Goal: Check status: Check status

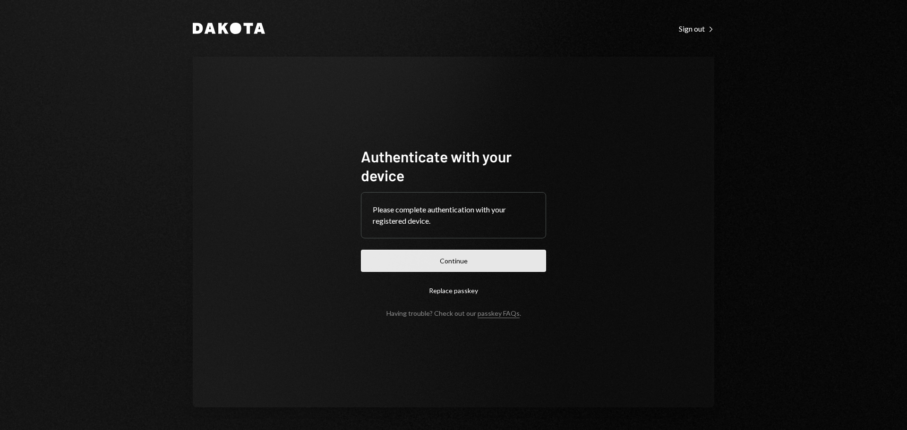
click at [445, 264] on button "Continue" at bounding box center [453, 261] width 185 height 22
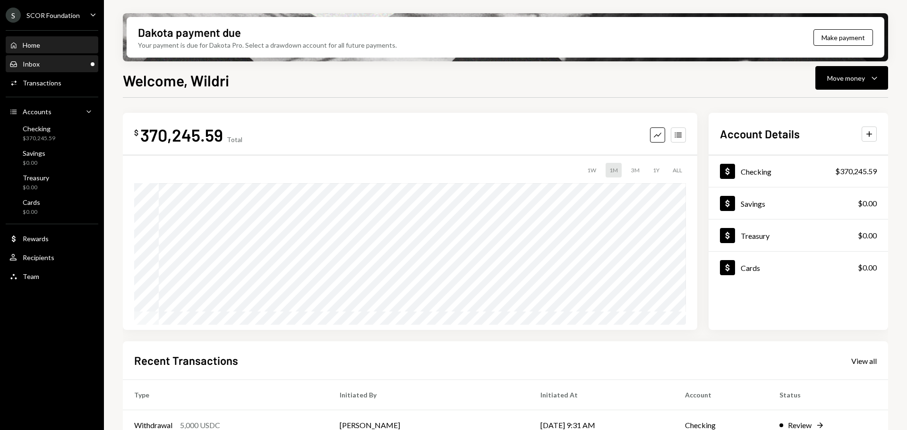
click at [41, 66] on div "Inbox Inbox" at bounding box center [51, 64] width 85 height 9
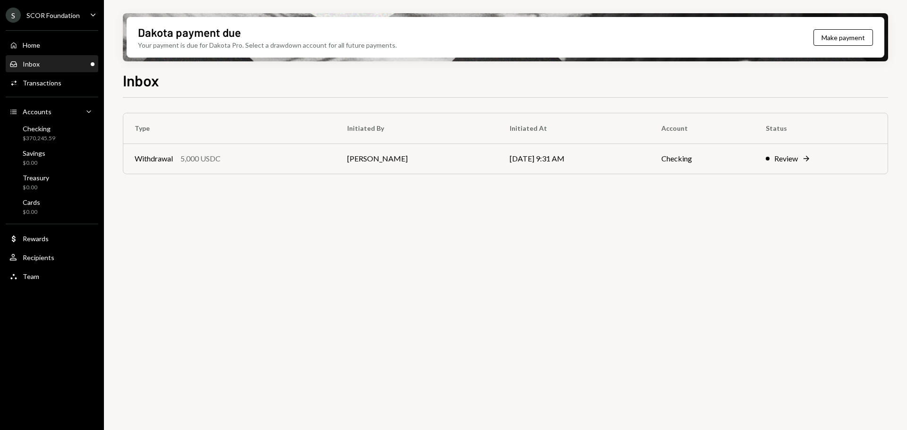
click at [406, 324] on div "Type Initiated By Initiated At Account Status Withdrawal 5,000 USDC [PERSON_NAM…" at bounding box center [505, 269] width 765 height 343
drag, startPoint x: 426, startPoint y: 158, endPoint x: 447, endPoint y: 168, distance: 23.5
click at [426, 158] on td "[PERSON_NAME]" at bounding box center [417, 159] width 163 height 30
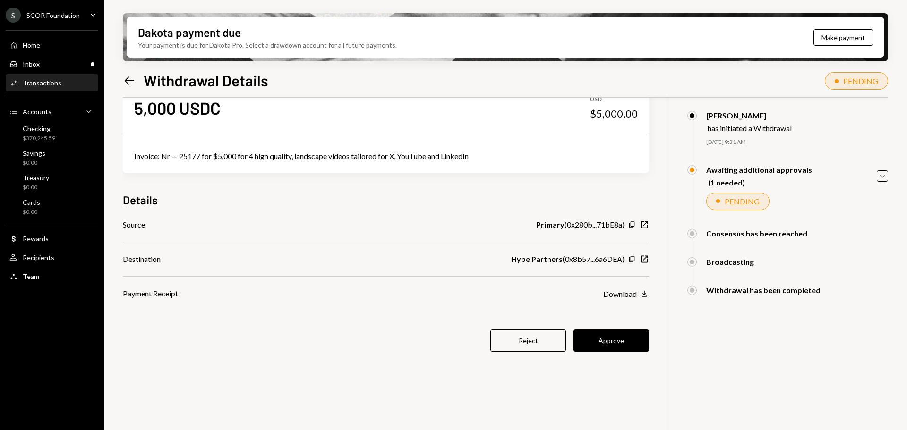
scroll to position [47, 0]
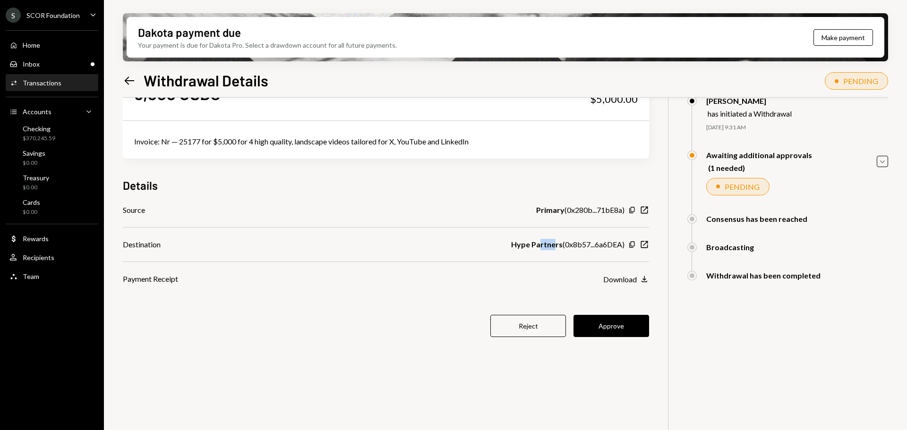
drag, startPoint x: 552, startPoint y: 243, endPoint x: 539, endPoint y: 242, distance: 13.7
click at [539, 242] on b "Hype Partners" at bounding box center [536, 244] width 51 height 11
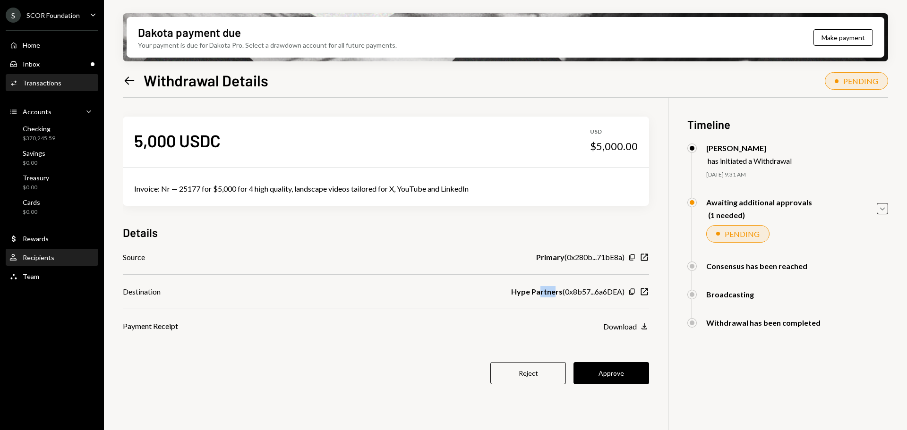
click at [49, 255] on div "Recipients" at bounding box center [39, 258] width 32 height 8
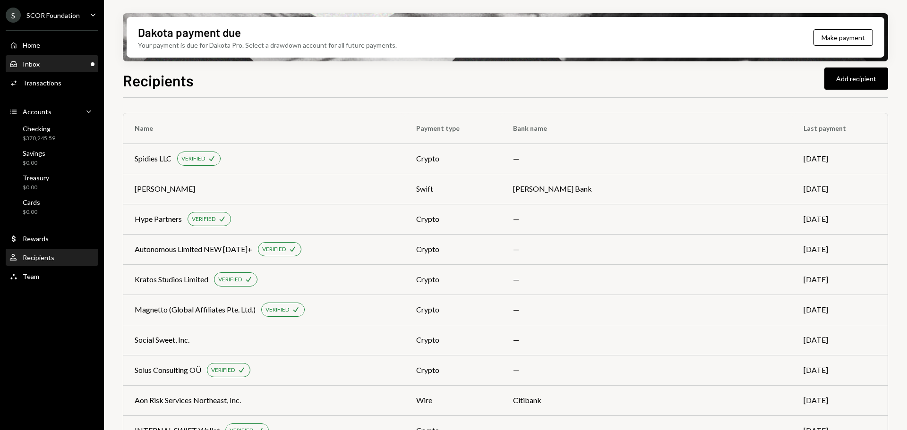
click at [51, 69] on div "Inbox Inbox" at bounding box center [51, 64] width 85 height 16
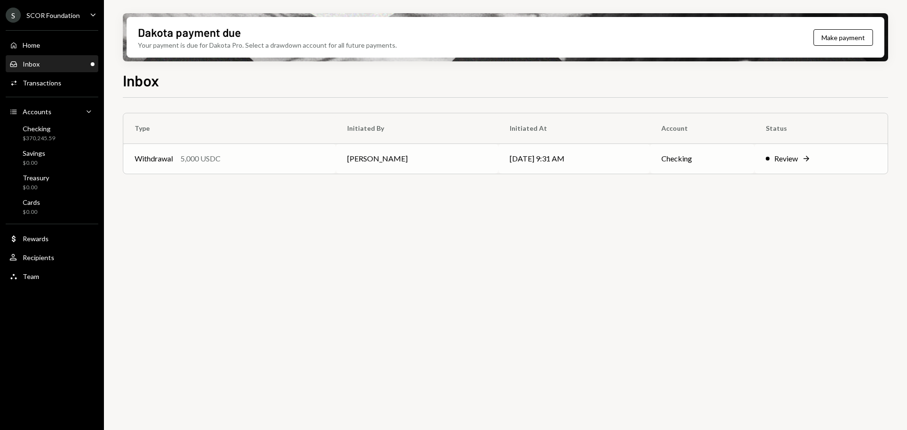
click at [452, 151] on td "[PERSON_NAME]" at bounding box center [417, 159] width 163 height 30
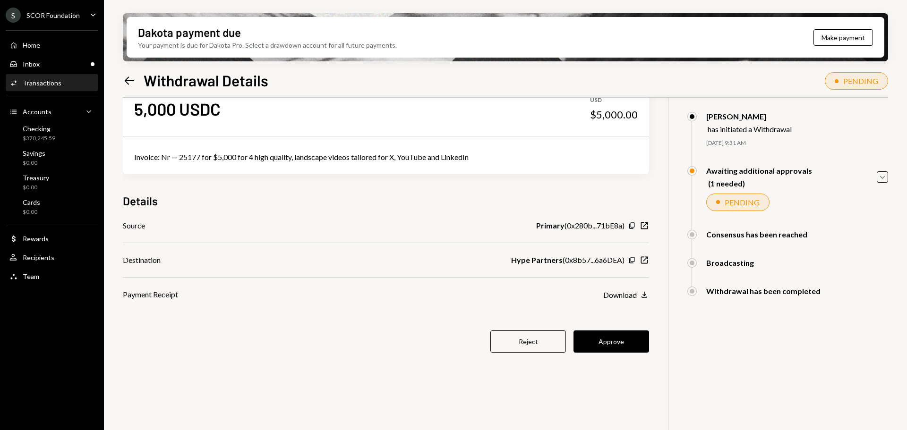
scroll to position [47, 0]
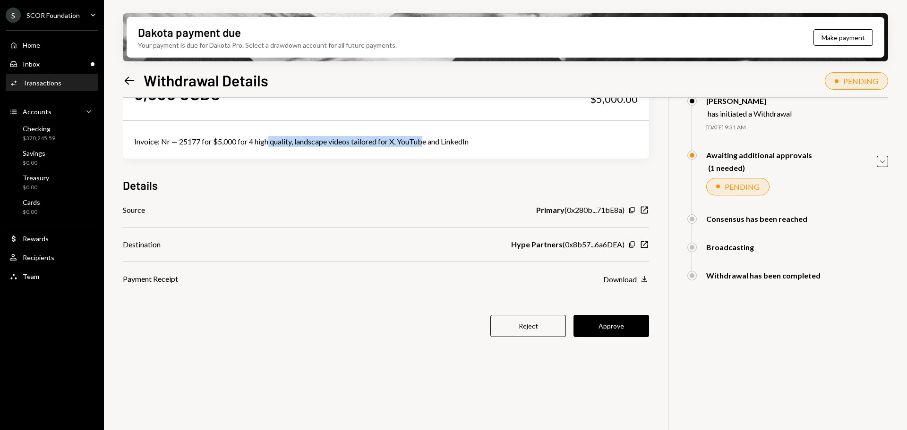
drag, startPoint x: 269, startPoint y: 142, endPoint x: 424, endPoint y: 138, distance: 155.5
click at [424, 138] on div "Invoice: Nr — 25177 for $5,000 for 4 high quality, landscape videos tailored fo…" at bounding box center [386, 141] width 504 height 11
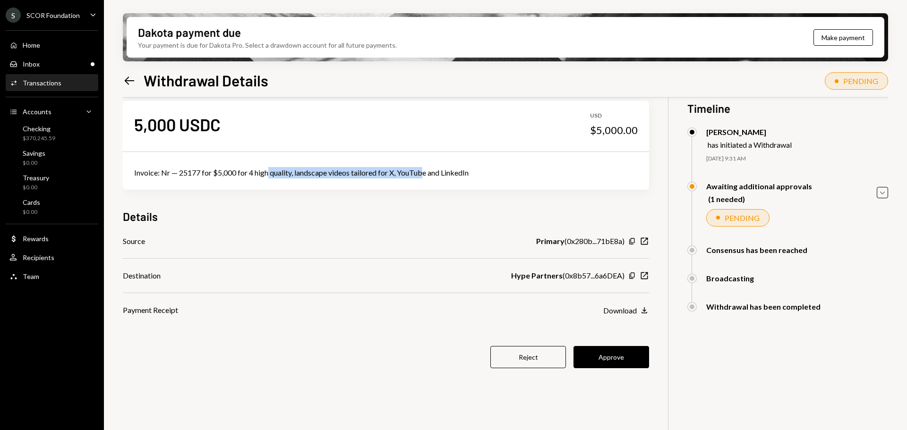
scroll to position [0, 0]
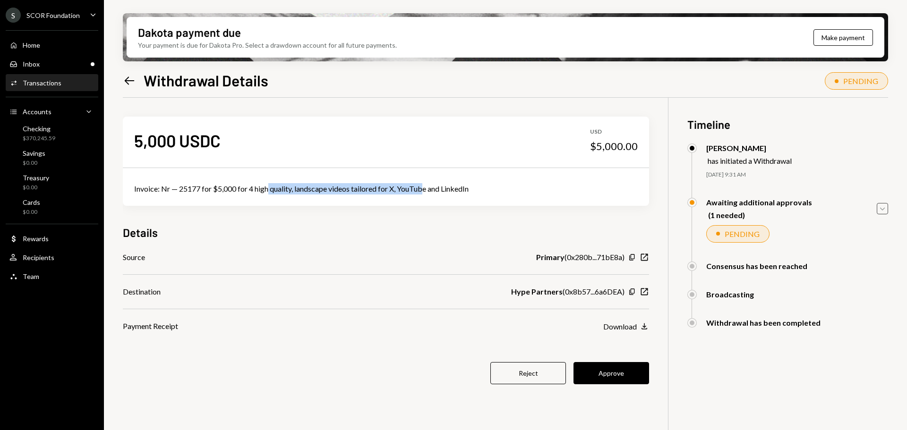
click at [884, 208] on icon "Caret Down" at bounding box center [882, 209] width 10 height 10
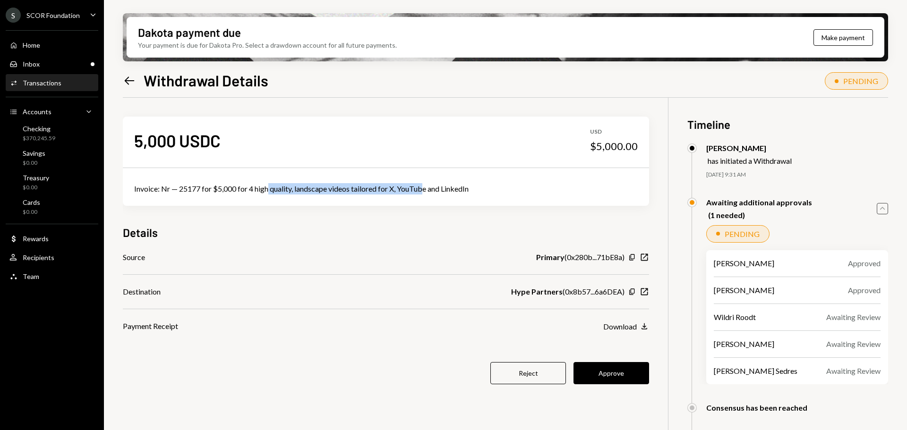
click at [884, 208] on icon "Caret Up" at bounding box center [882, 209] width 10 height 10
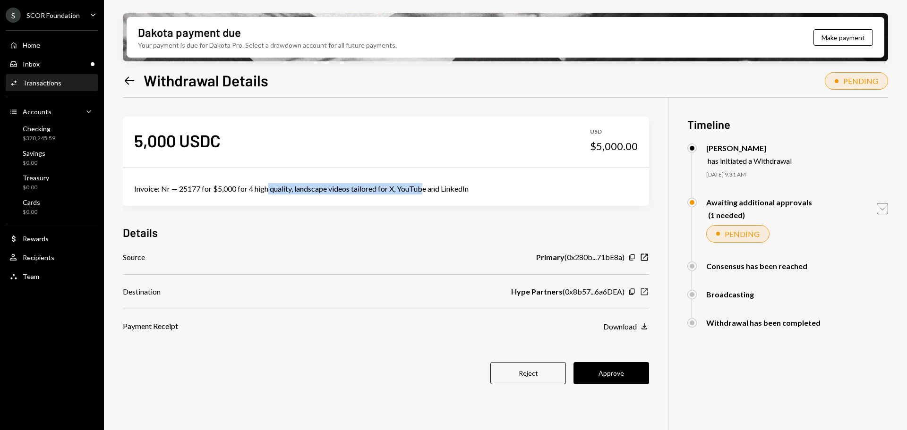
click at [643, 293] on icon "New Window" at bounding box center [644, 291] width 9 height 9
click at [591, 373] on button "Approve" at bounding box center [612, 373] width 76 height 22
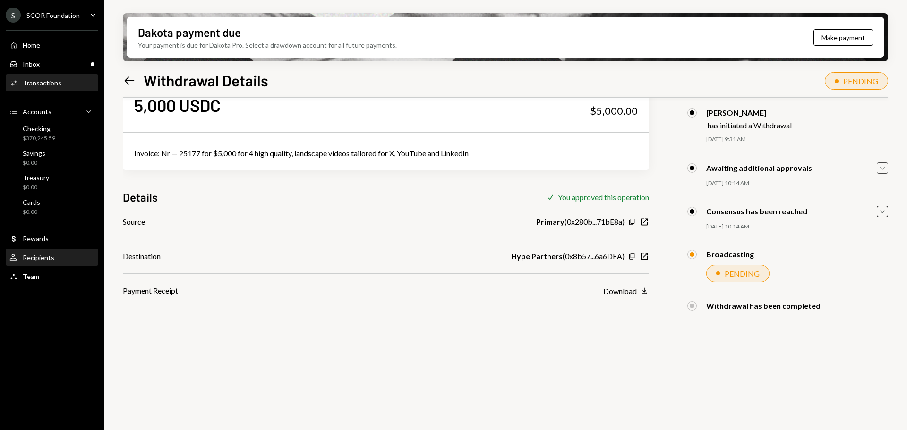
scroll to position [76, 0]
